Goal: Task Accomplishment & Management: Use online tool/utility

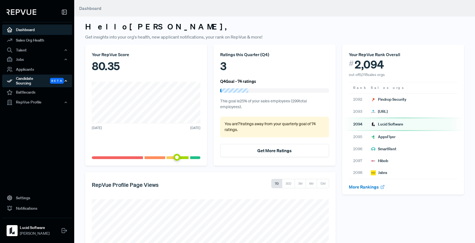
click at [41, 79] on div "Candidate Sourcing Beta" at bounding box center [37, 80] width 70 height 13
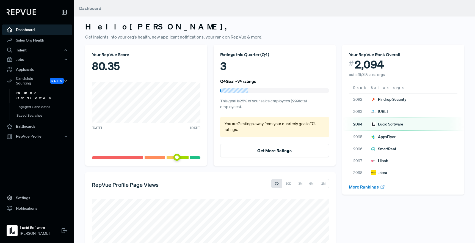
click at [40, 88] on link "Source Candidates" at bounding box center [45, 95] width 70 height 14
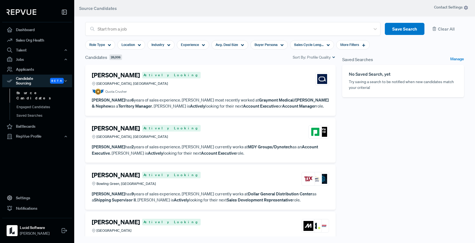
click at [240, 84] on div "[PERSON_NAME] Actively Looking [GEOGRAPHIC_DATA], [GEOGRAPHIC_DATA]" at bounding box center [210, 78] width 237 height 15
